Goal: Task Accomplishment & Management: Use online tool/utility

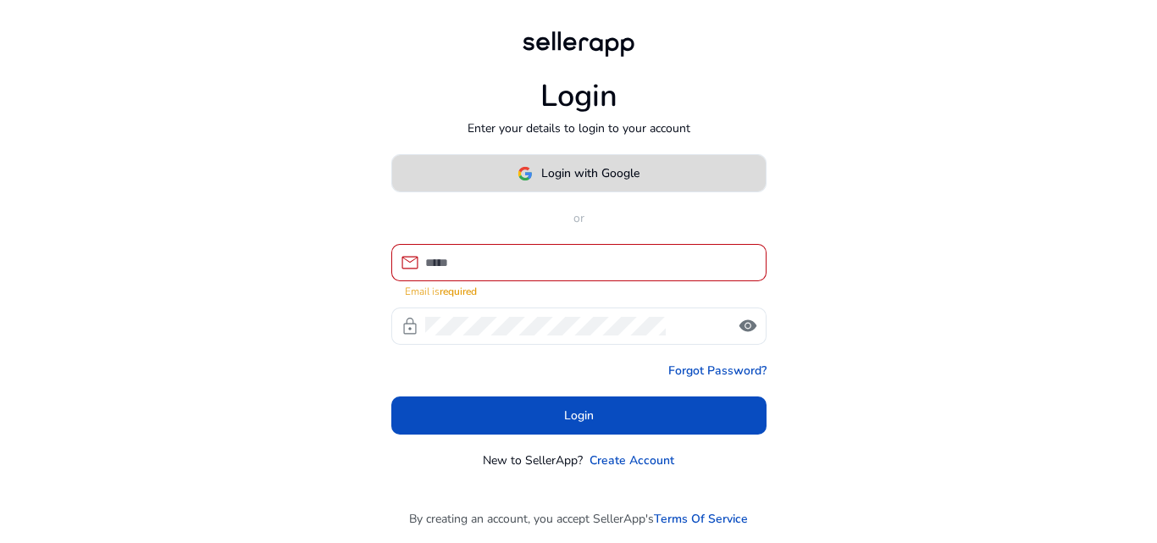
click at [551, 180] on span "Login with Google" at bounding box center [590, 173] width 98 height 18
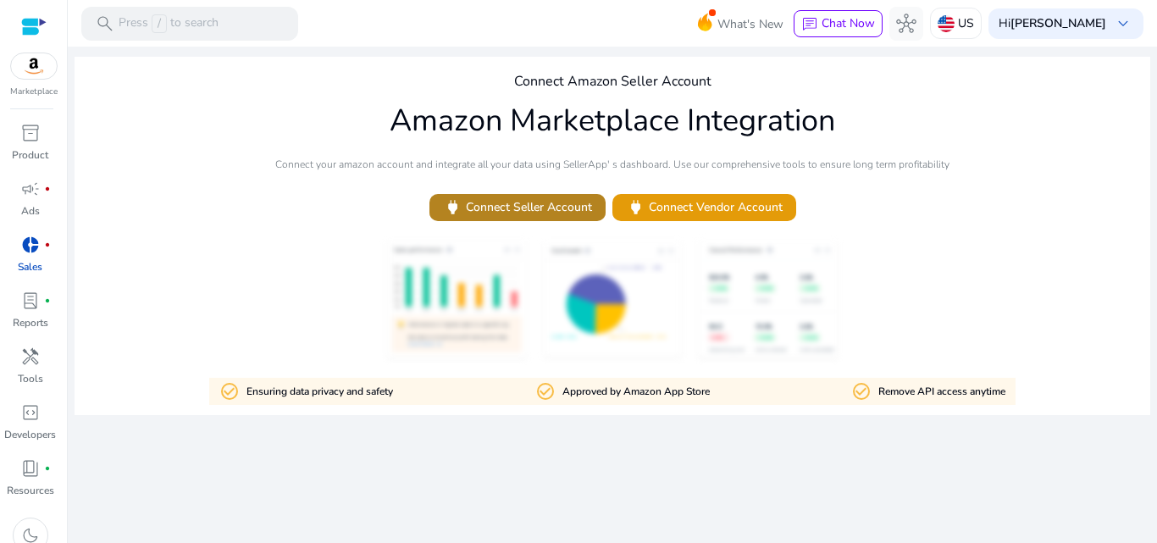
click at [504, 210] on span "power Connect Seller Account" at bounding box center [517, 206] width 149 height 19
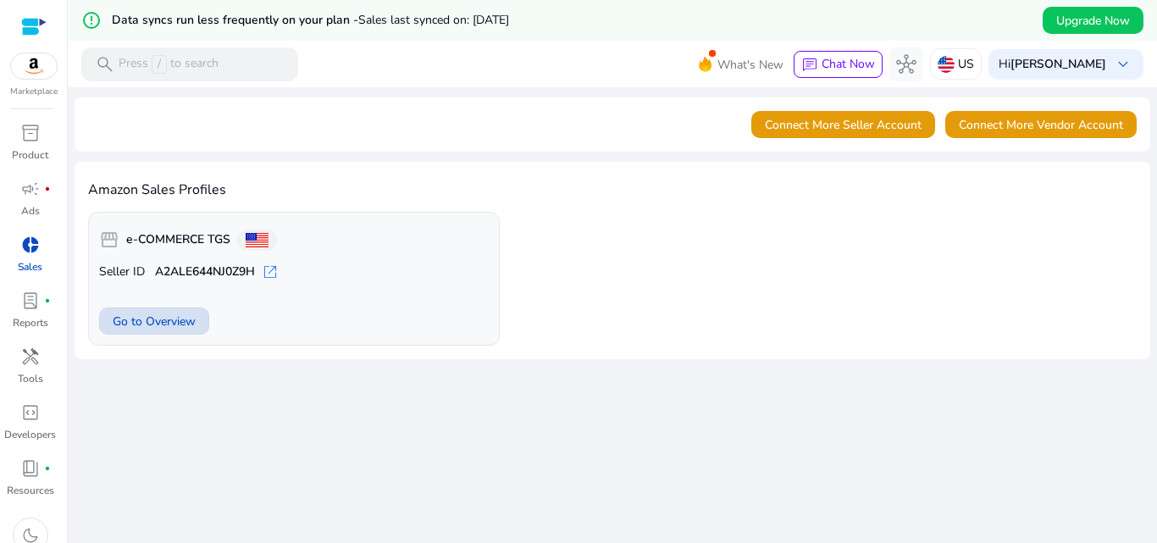
click at [151, 316] on span "Go to Overview" at bounding box center [154, 322] width 83 height 18
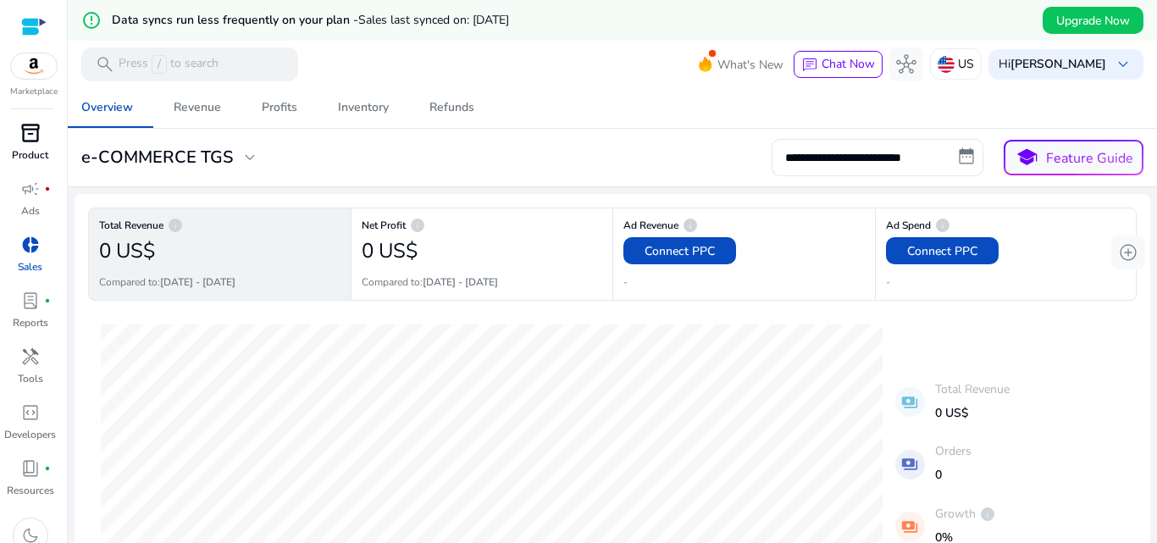
click at [20, 131] on span "inventory_2" at bounding box center [30, 133] width 20 height 20
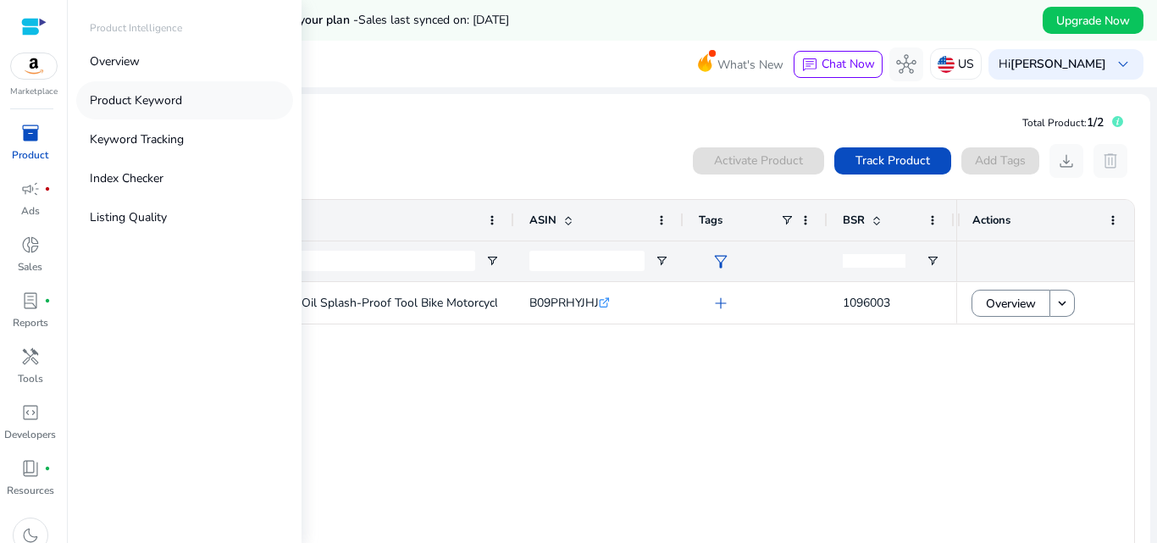
click at [139, 96] on p "Product Keyword" at bounding box center [136, 100] width 92 height 18
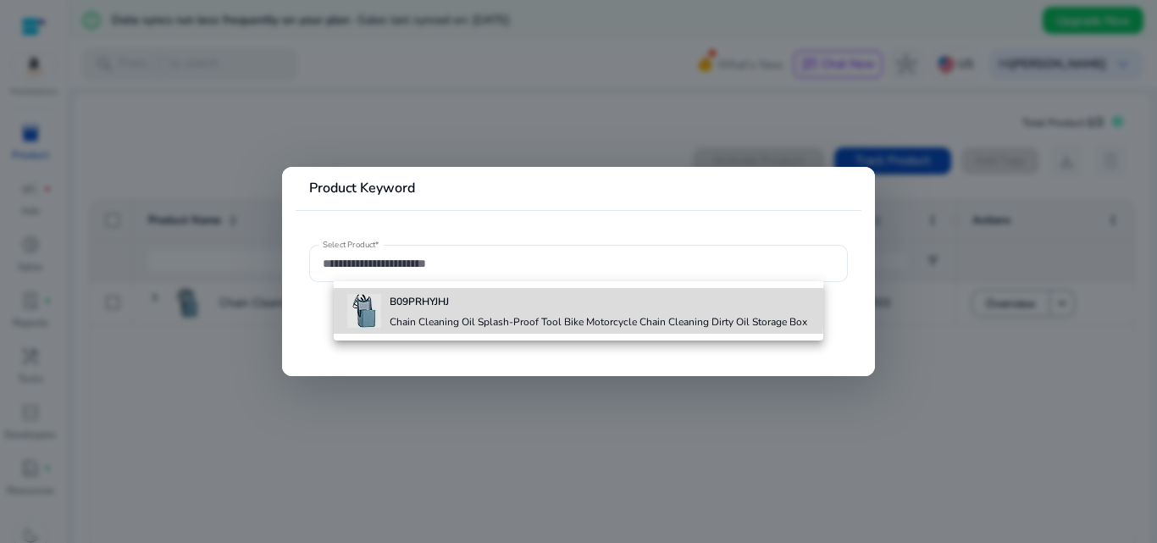
click at [427, 302] on b "B09PRHYJHJ" at bounding box center [419, 302] width 59 height 14
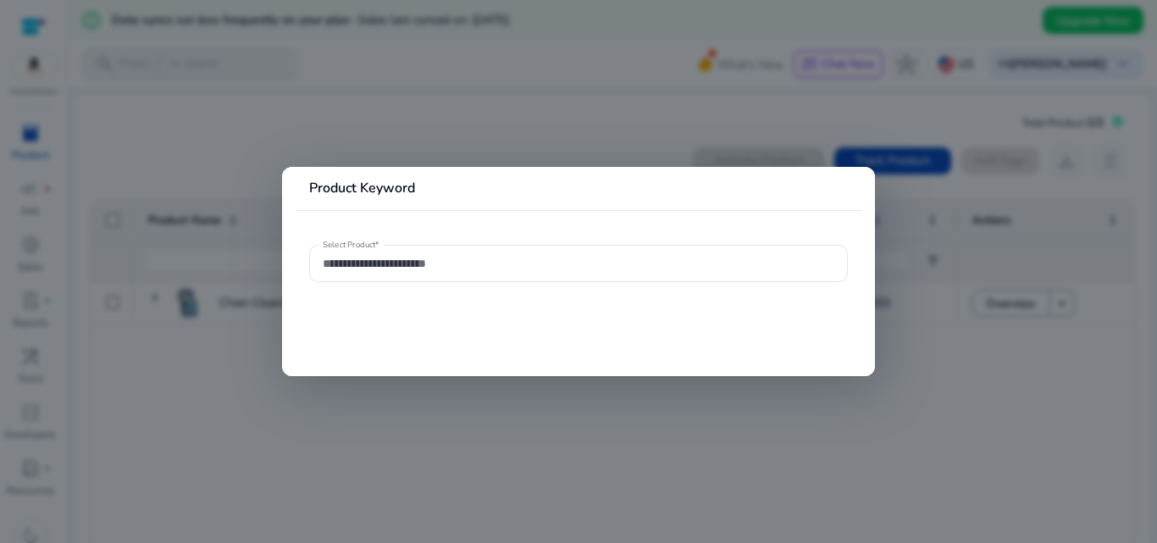
type input "**********"
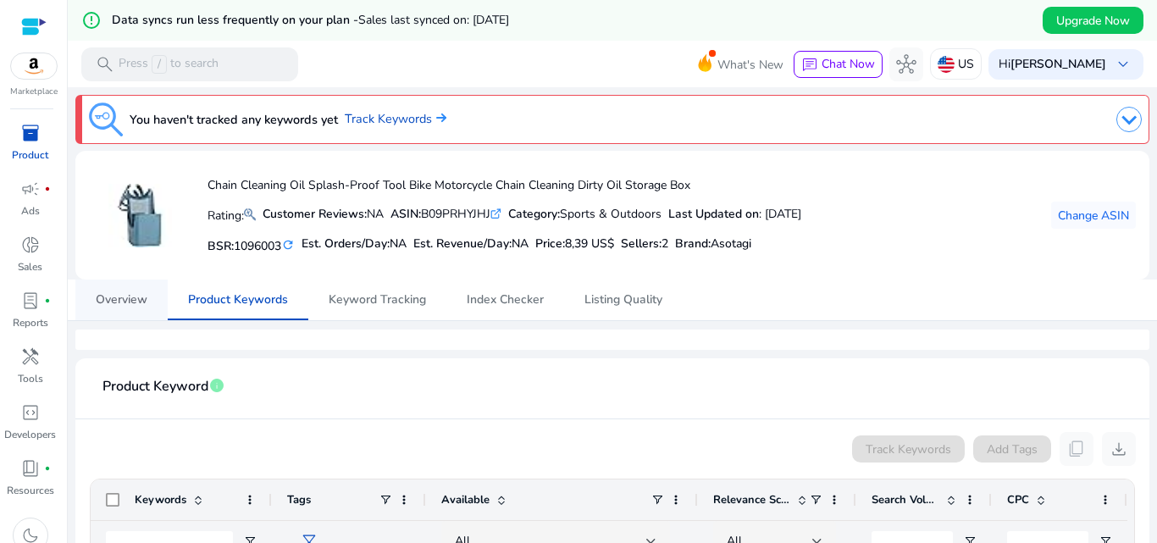
click at [129, 297] on span "Overview" at bounding box center [122, 300] width 52 height 12
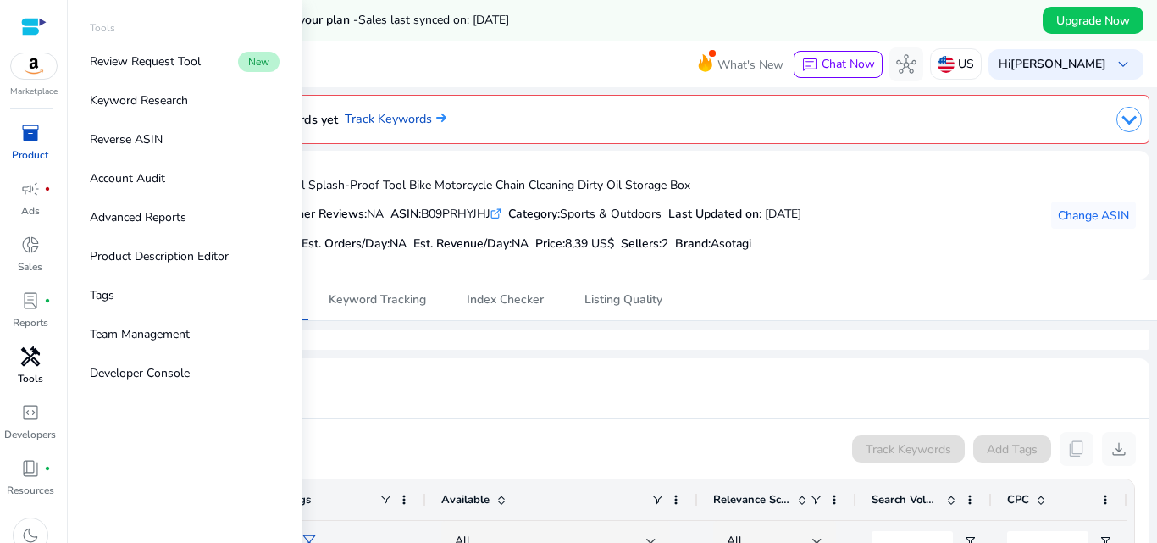
click at [33, 370] on link "handyman Tools" at bounding box center [30, 371] width 60 height 56
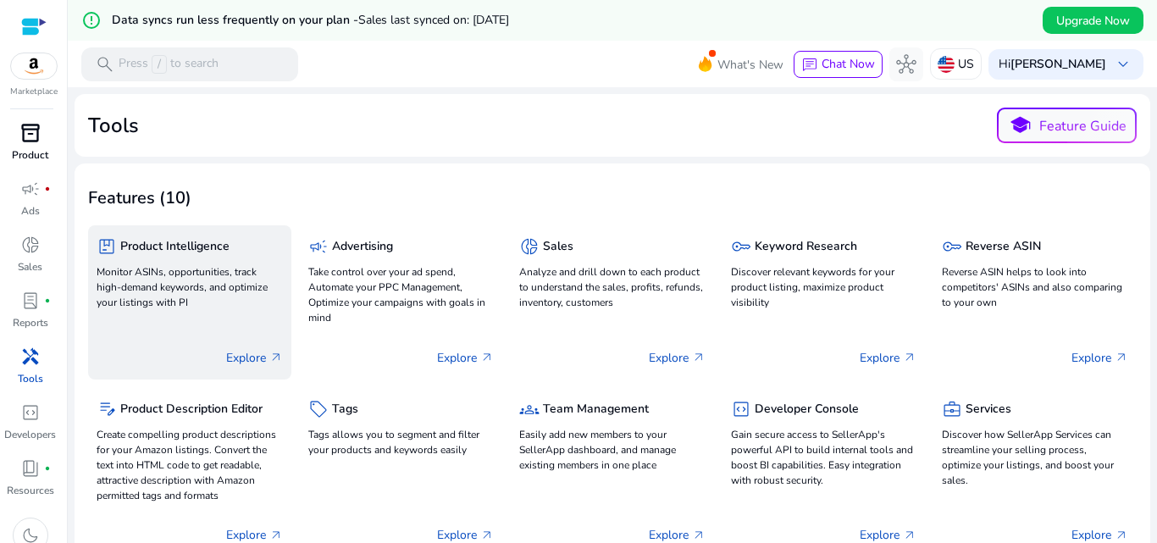
click at [190, 249] on h5 "Product Intelligence" at bounding box center [174, 247] width 109 height 14
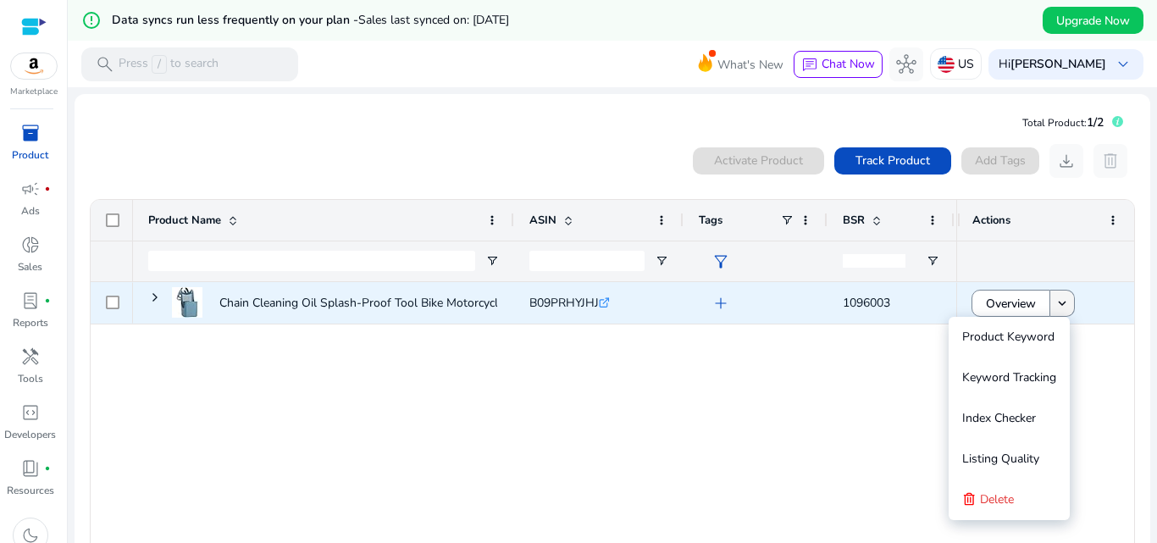
click at [1062, 310] on mat-icon "keyboard_arrow_down" at bounding box center [1061, 303] width 15 height 15
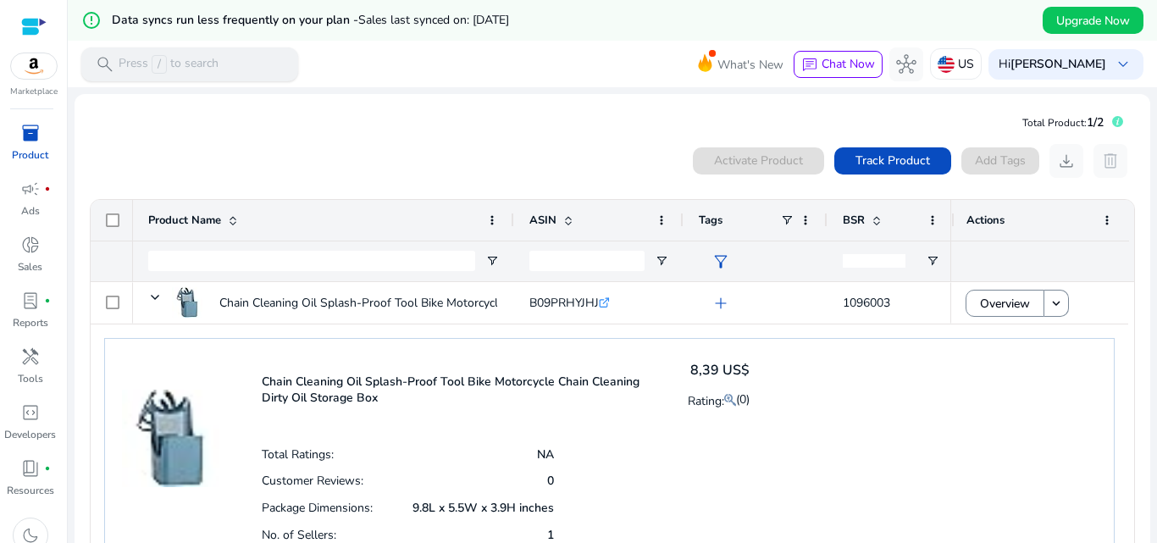
click at [199, 67] on p "Press / to search" at bounding box center [169, 64] width 100 height 19
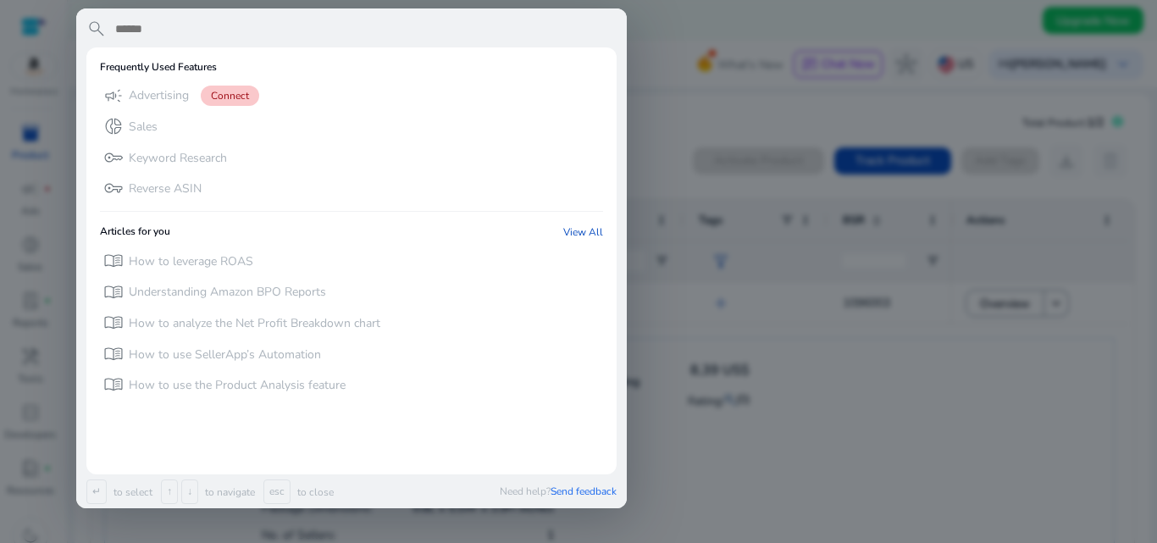
click at [915, 434] on div at bounding box center [578, 271] width 1157 height 543
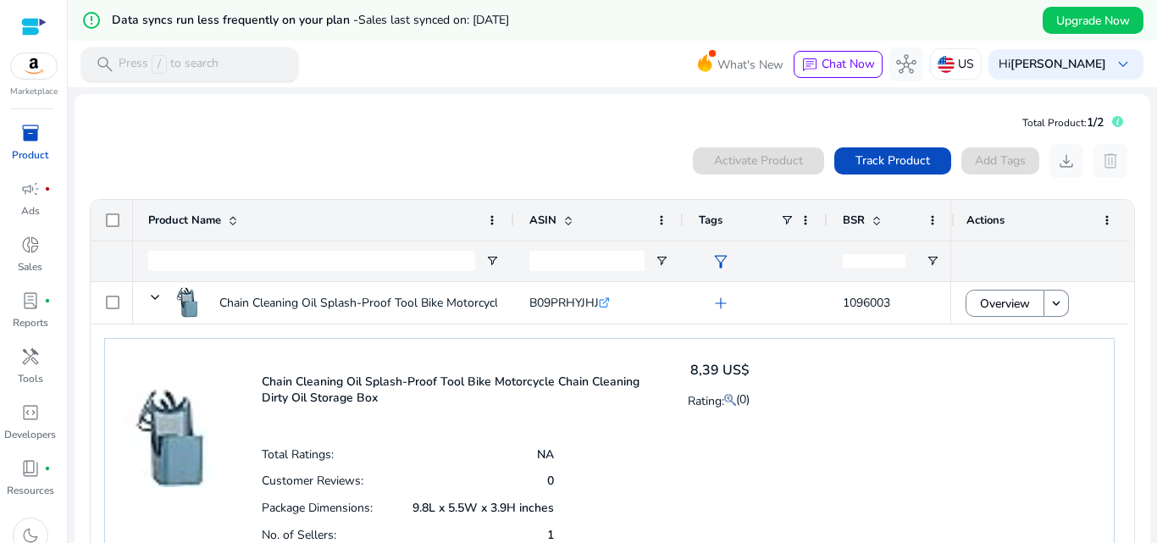
click at [199, 63] on p "Press / to search" at bounding box center [169, 64] width 100 height 19
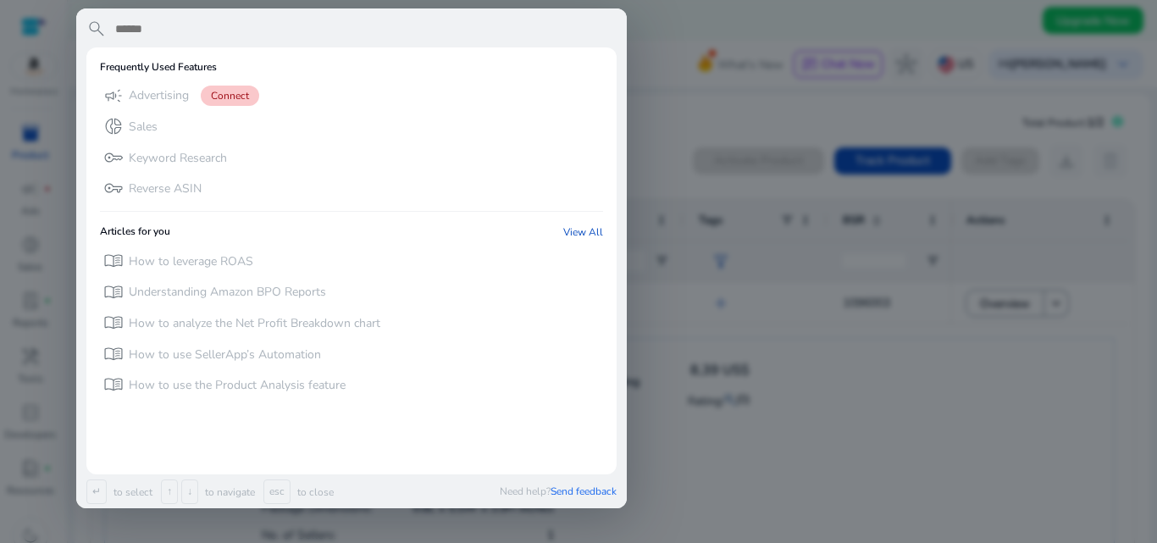
click at [720, 297] on div at bounding box center [578, 271] width 1157 height 543
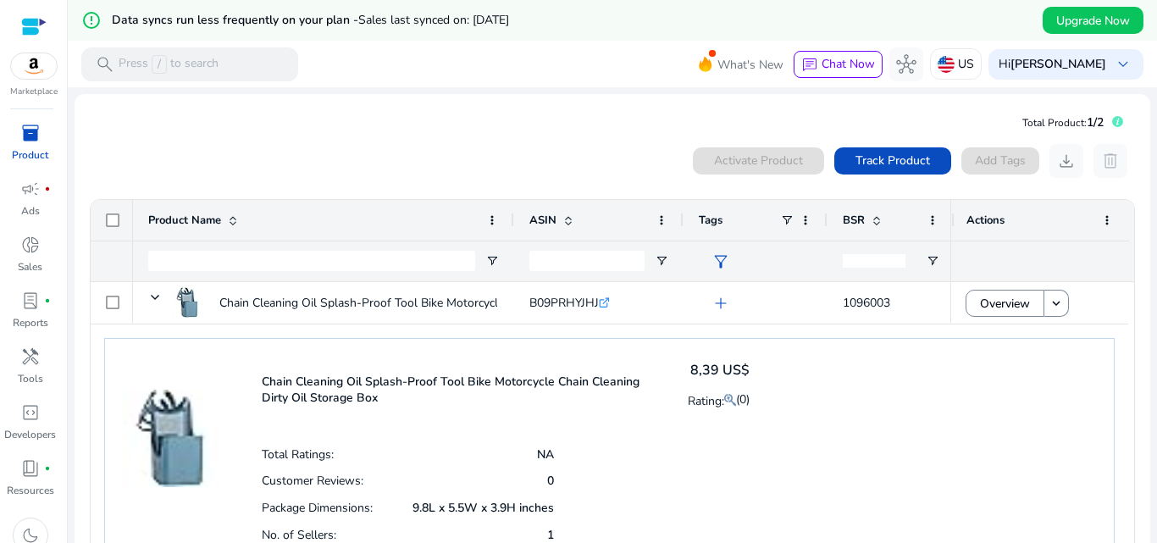
click at [33, 64] on img at bounding box center [34, 65] width 46 height 25
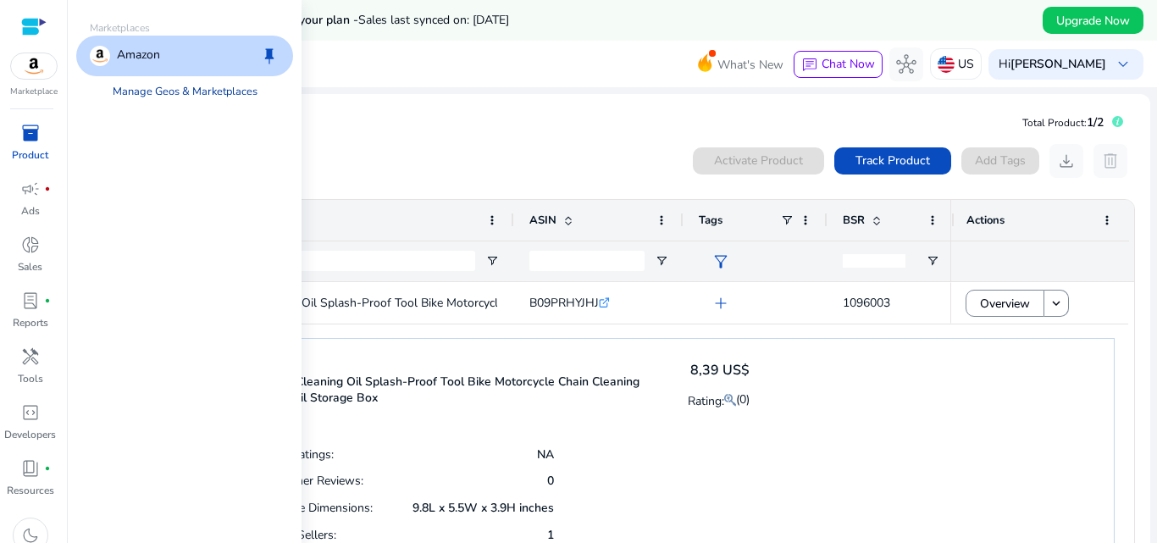
click at [205, 95] on link "Manage Geos & Marketplaces" at bounding box center [185, 91] width 172 height 30
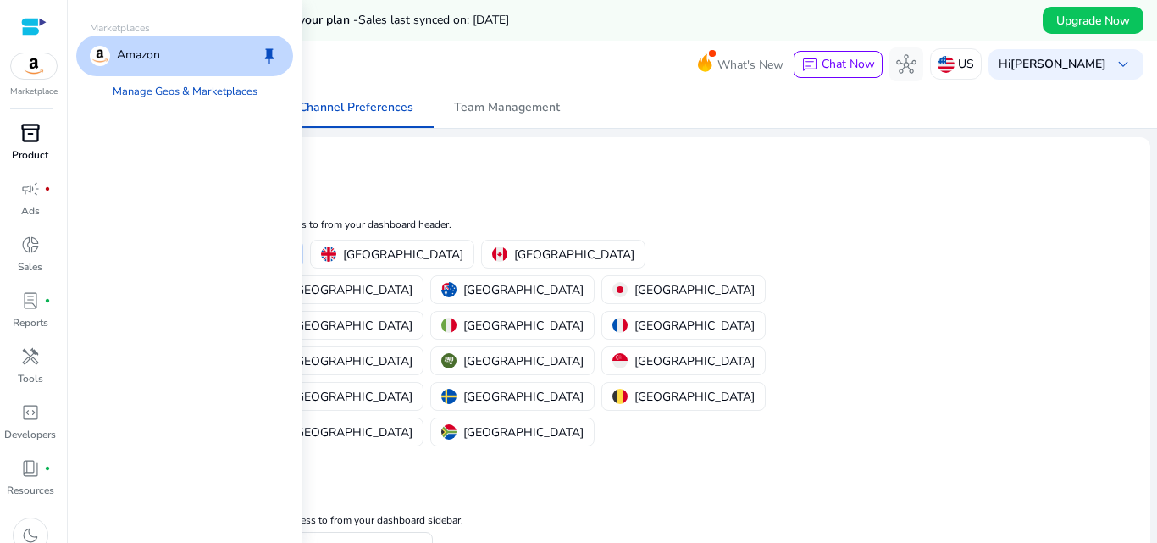
click at [30, 130] on span "inventory_2" at bounding box center [30, 133] width 20 height 20
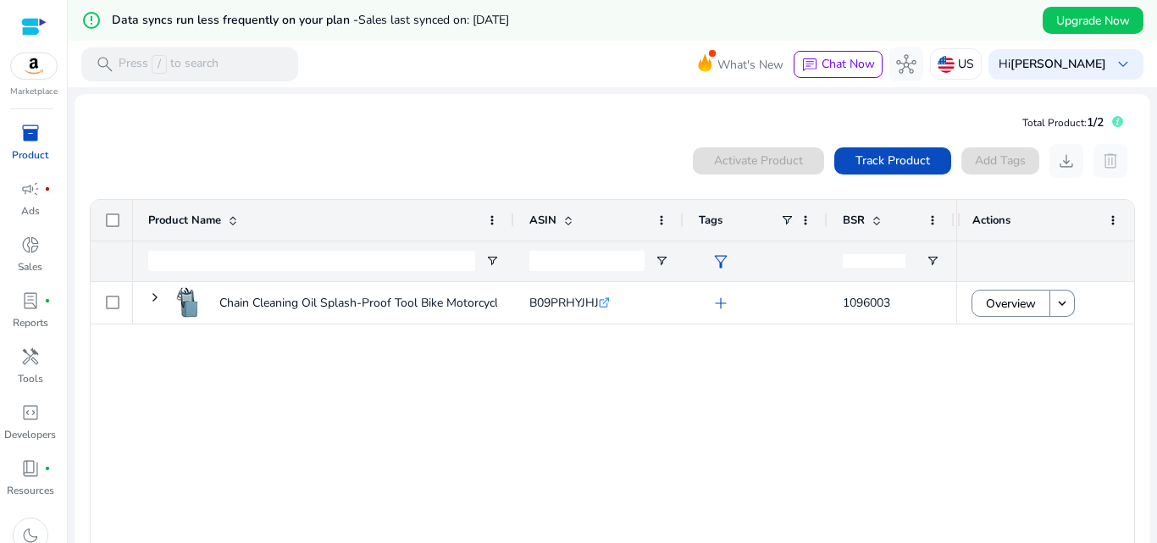
click at [584, 465] on div "Chain Cleaning Oil Splash-Proof Tool Bike Motorcycle Chain Cleaning... B09PRHYJ…" at bounding box center [544, 416] width 823 height 268
click at [741, 159] on div "Activate Product" at bounding box center [758, 160] width 131 height 27
click at [866, 158] on span "Track Product" at bounding box center [892, 161] width 75 height 18
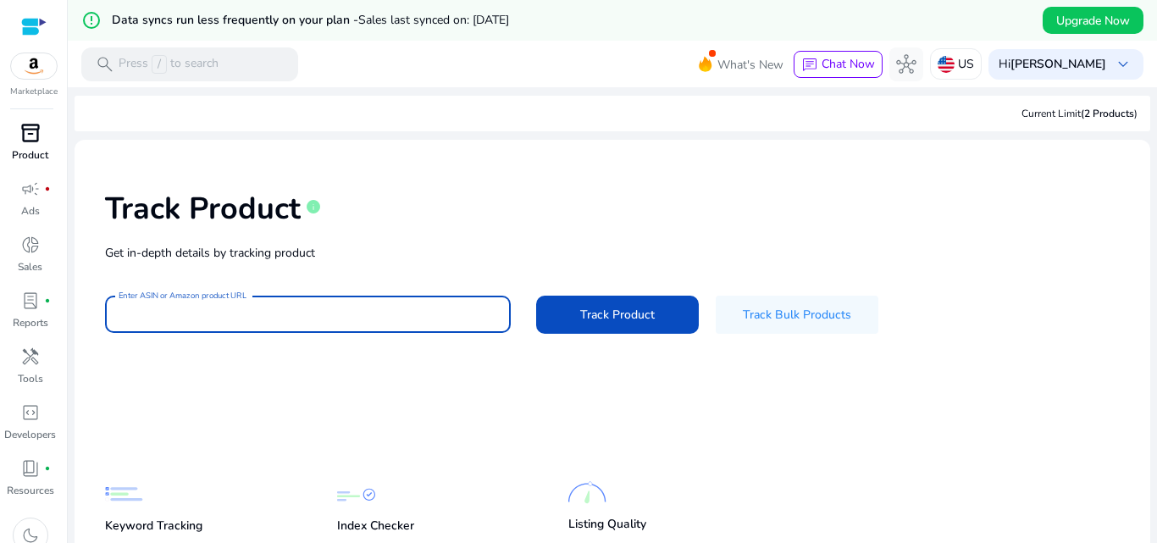
paste input "**********"
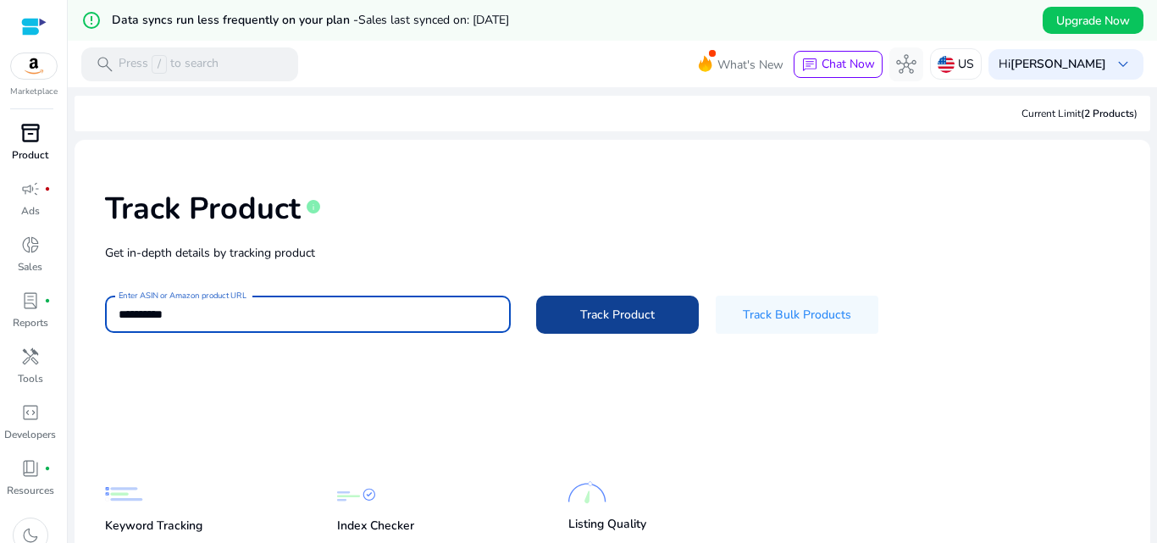
type input "**********"
click at [584, 318] on span "Track Product" at bounding box center [617, 315] width 75 height 18
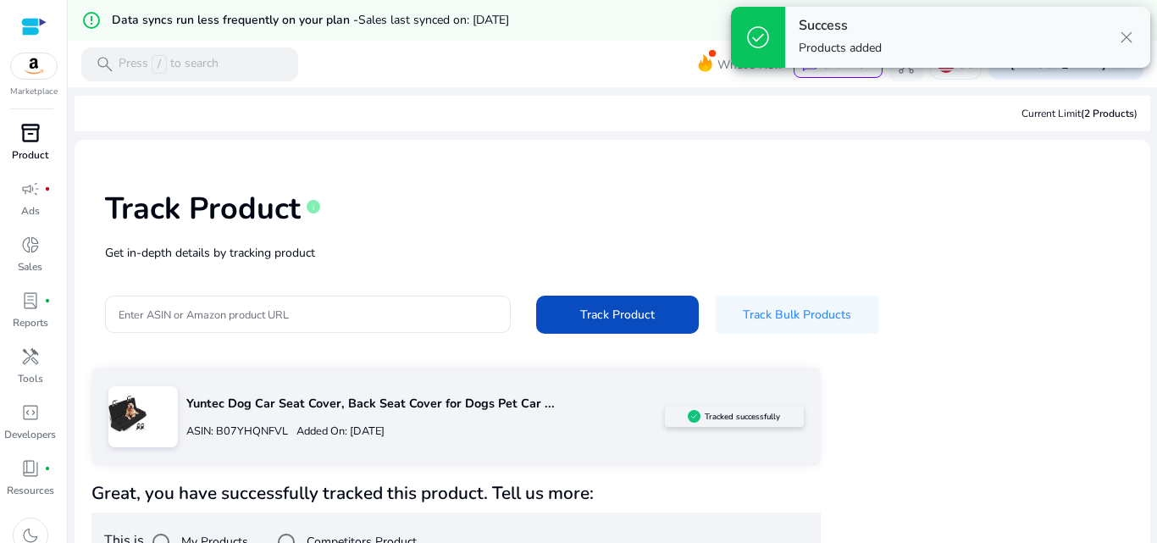
scroll to position [42, 0]
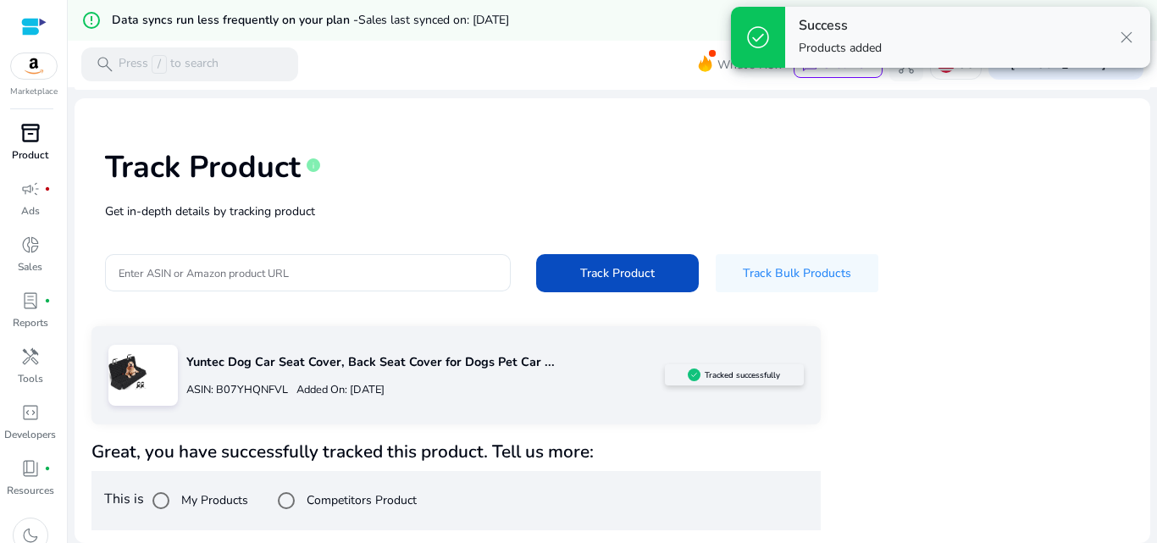
click at [356, 361] on p "Yuntec Dog Car Seat Cover, Back Seat Cover for Dogs Pet Car ..." at bounding box center [425, 362] width 479 height 19
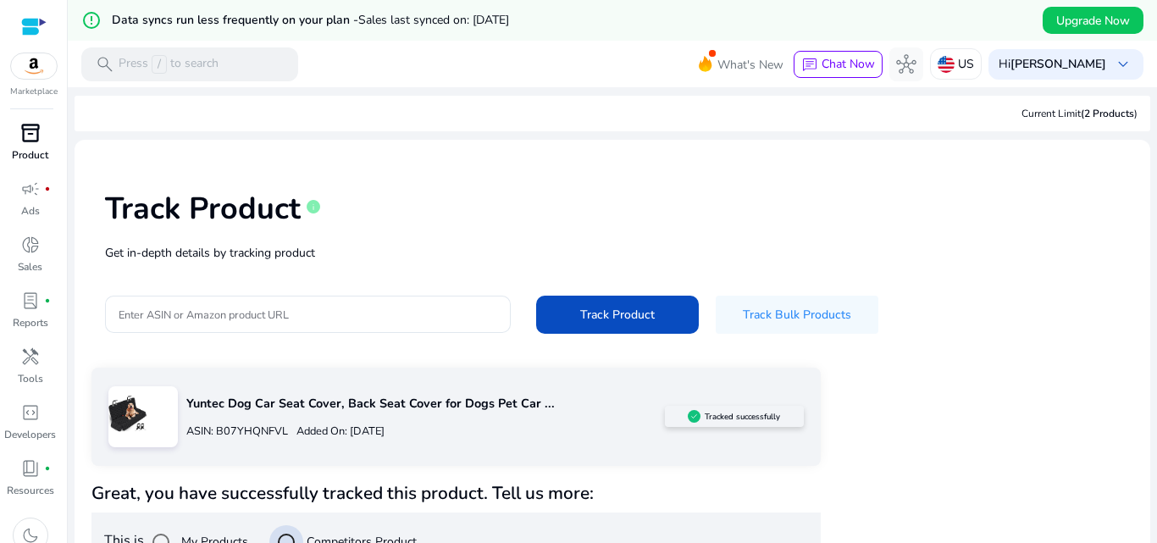
scroll to position [85, 0]
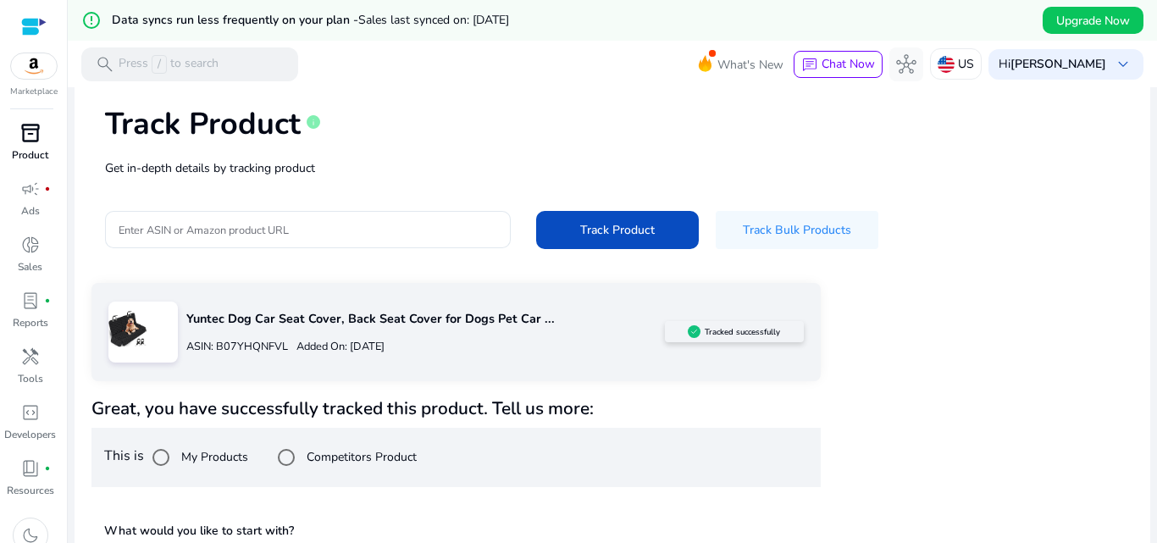
click at [378, 324] on p "Yuntec Dog Car Seat Cover, Back Seat Cover for Dogs Pet Car ..." at bounding box center [425, 319] width 479 height 19
click at [701, 343] on div "Yuntec Dog Car Seat Cover, Back Seat Cover for Dogs Pet Car ... ASIN: B07YHQNFV…" at bounding box center [455, 332] width 729 height 98
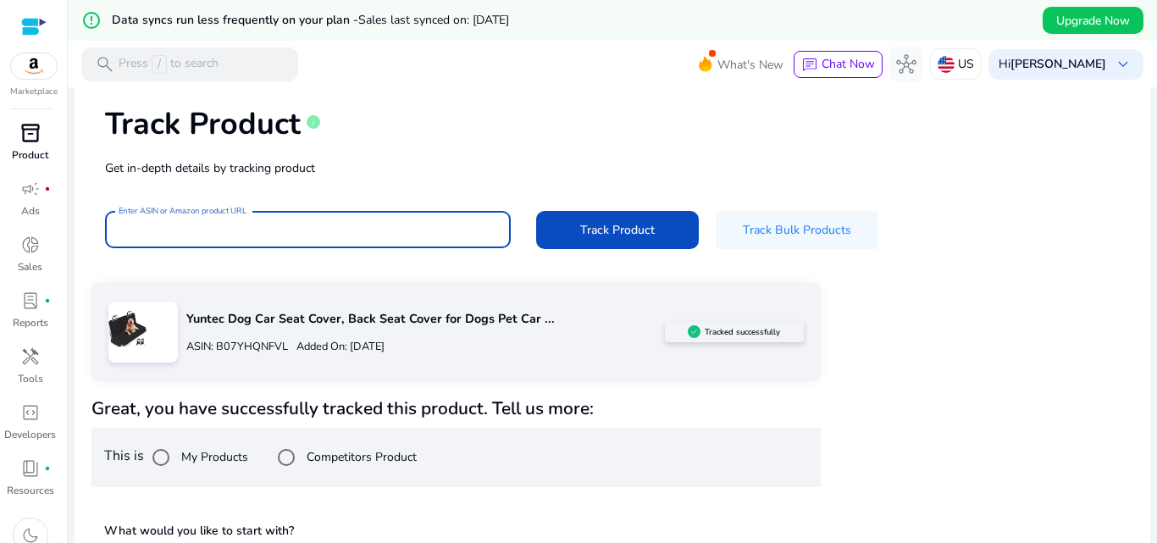
paste input "**********"
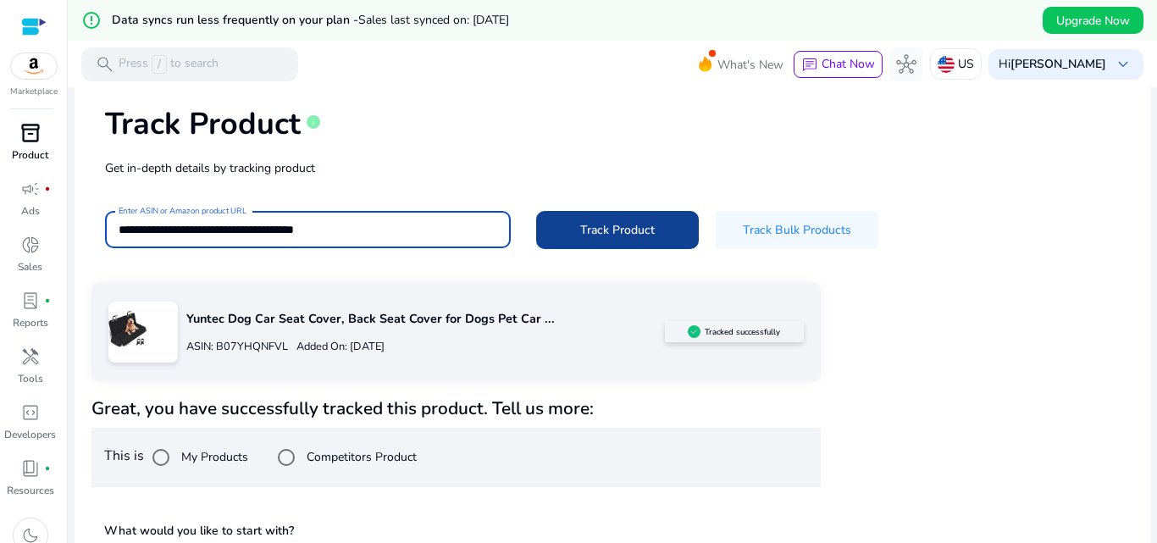
type input "**********"
click at [602, 221] on span "Track Product" at bounding box center [617, 230] width 75 height 18
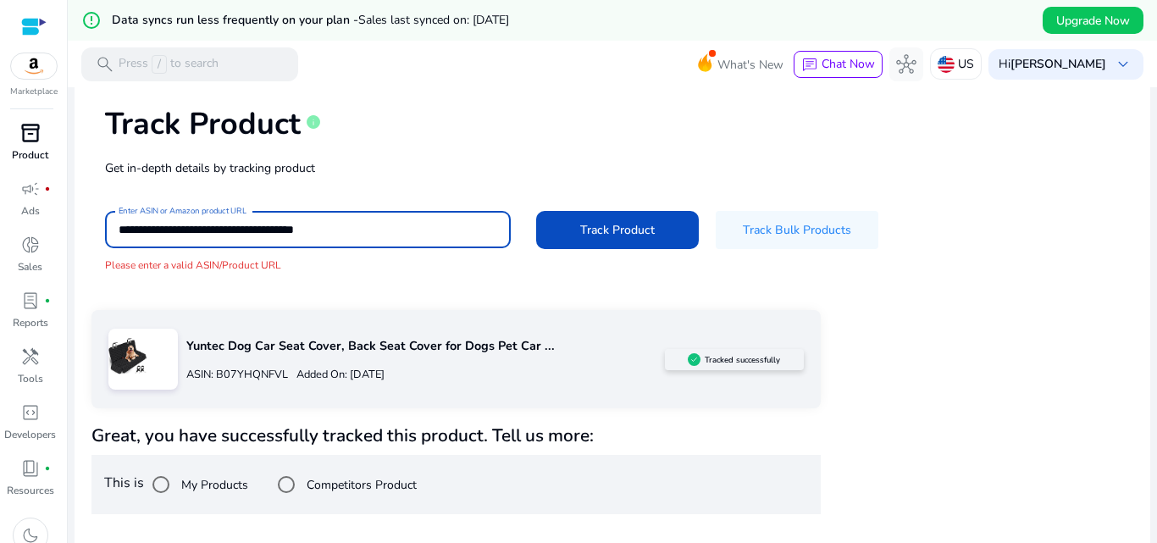
drag, startPoint x: 360, startPoint y: 226, endPoint x: 101, endPoint y: 207, distance: 259.9
click at [101, 207] on div "**********" at bounding box center [612, 189] width 1049 height 241
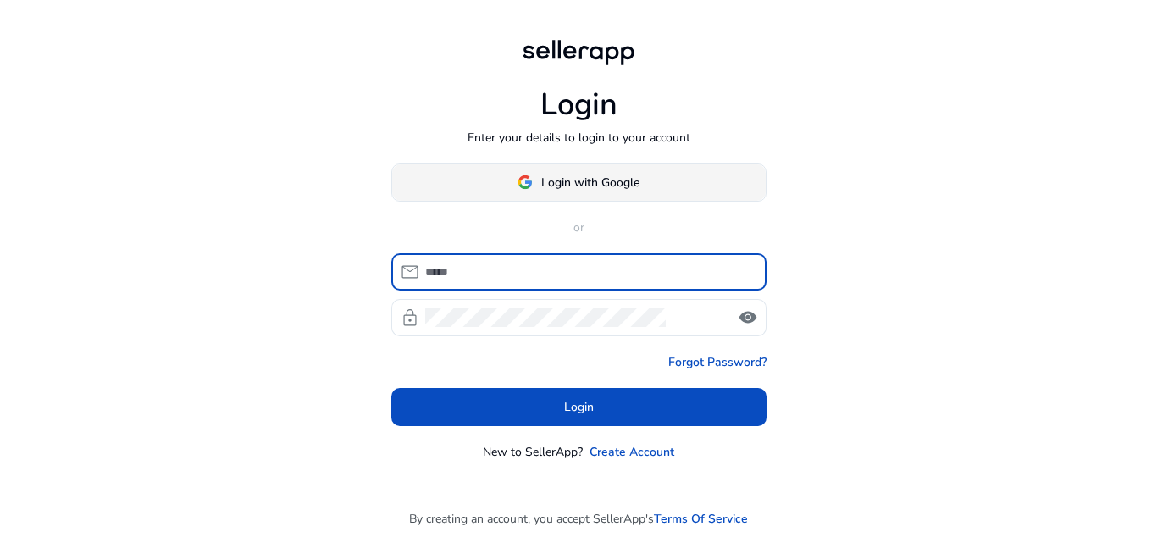
click at [578, 183] on span "Login with Google" at bounding box center [590, 183] width 98 height 18
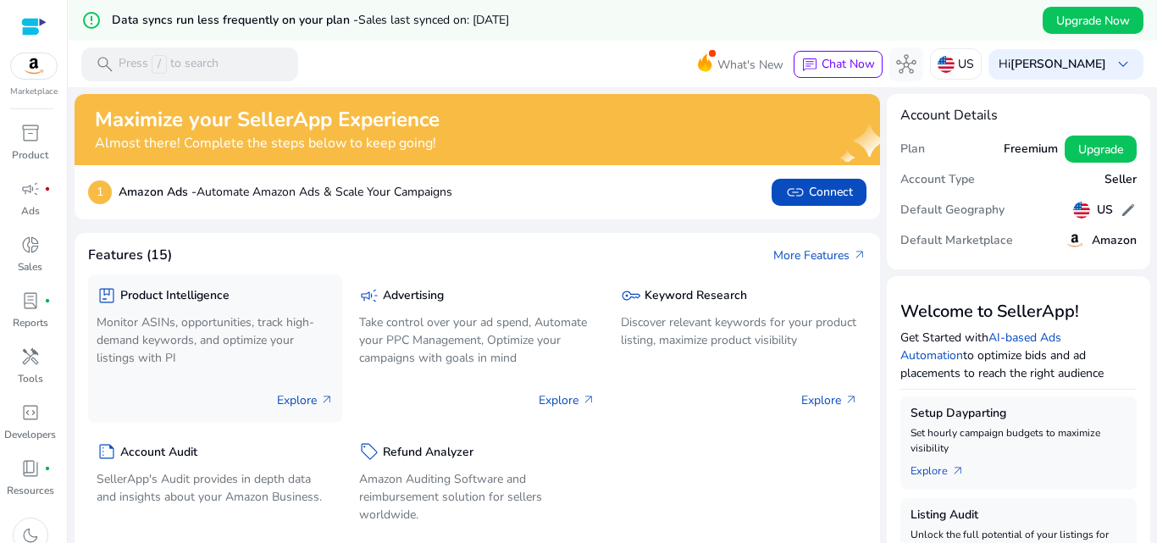
click at [222, 299] on h5 "Product Intelligence" at bounding box center [174, 296] width 109 height 14
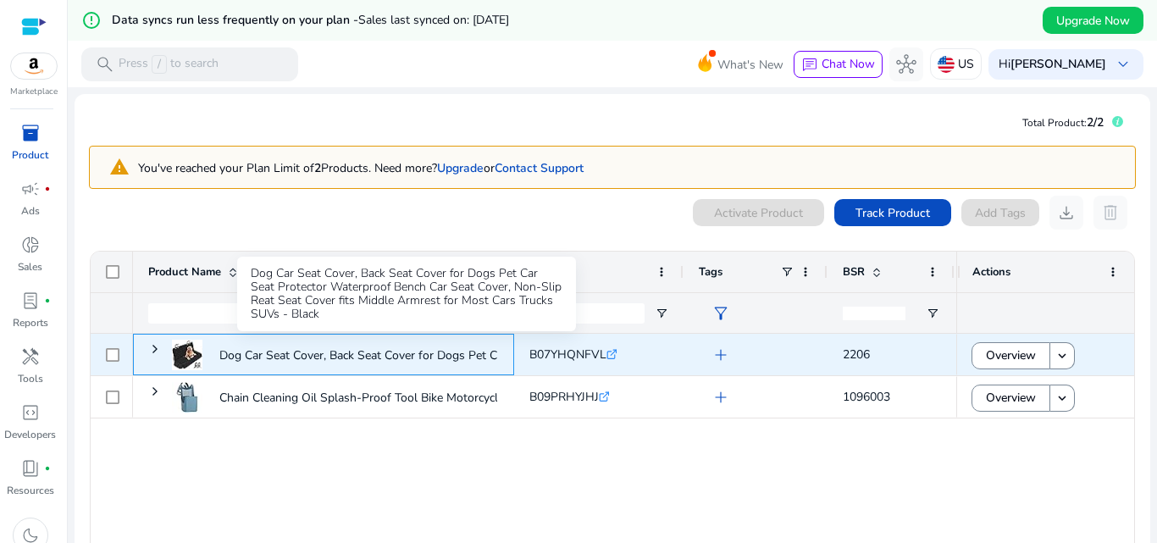
click at [306, 353] on p "Dog Car Seat Cover, Back Seat Cover for Dogs Pet Car Seat Protector..." at bounding box center [406, 355] width 375 height 35
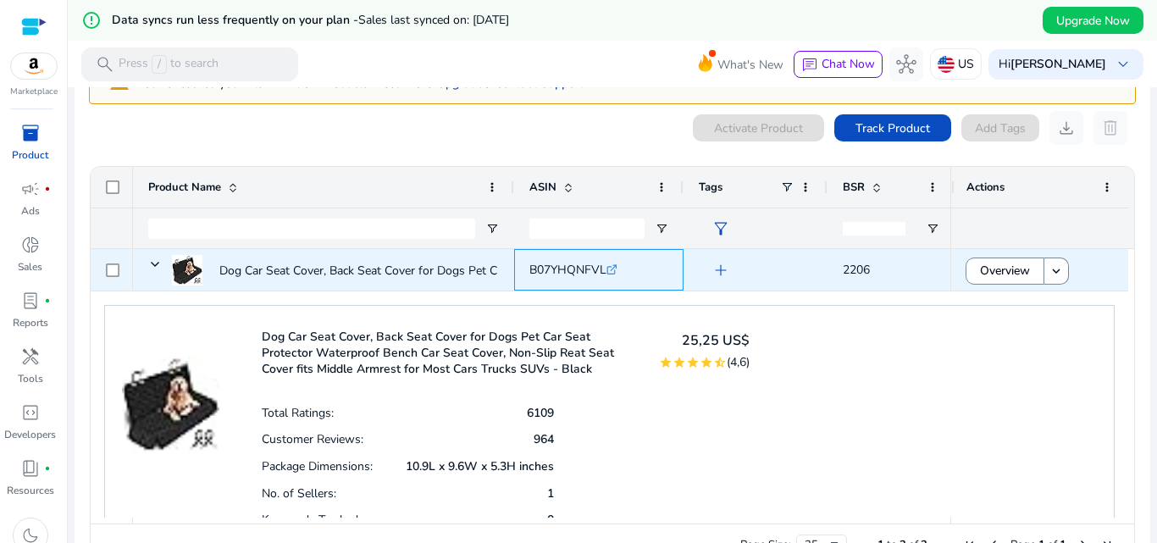
drag, startPoint x: 532, startPoint y: 270, endPoint x: 604, endPoint y: 272, distance: 72.0
click at [604, 272] on span "B07YHQNFVL" at bounding box center [567, 270] width 77 height 16
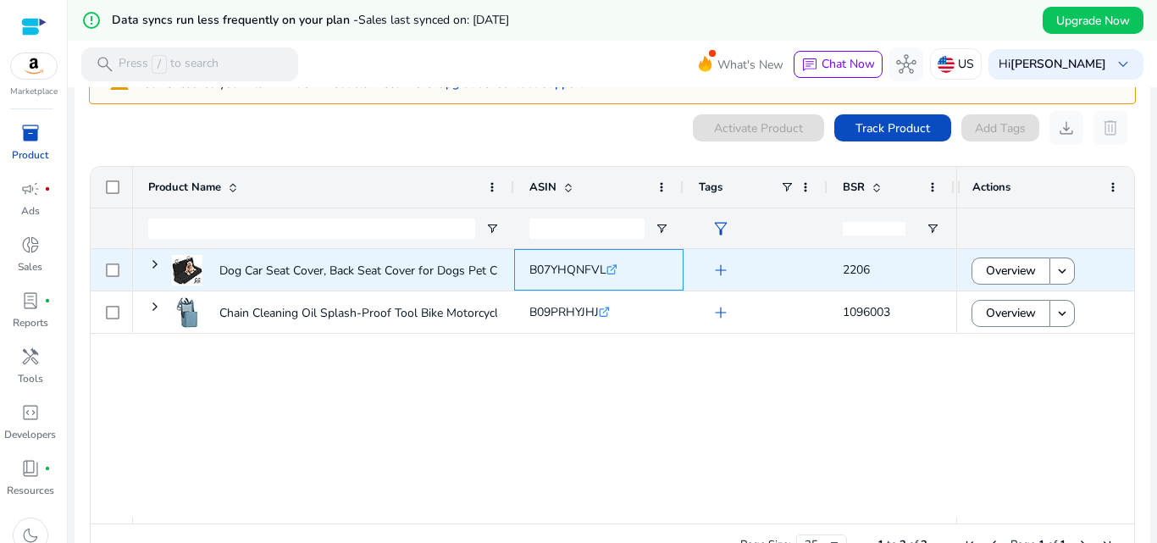
click at [617, 270] on icon ".st0{fill:#2c8af8}" at bounding box center [611, 269] width 11 height 11
